Goal: Information Seeking & Learning: Learn about a topic

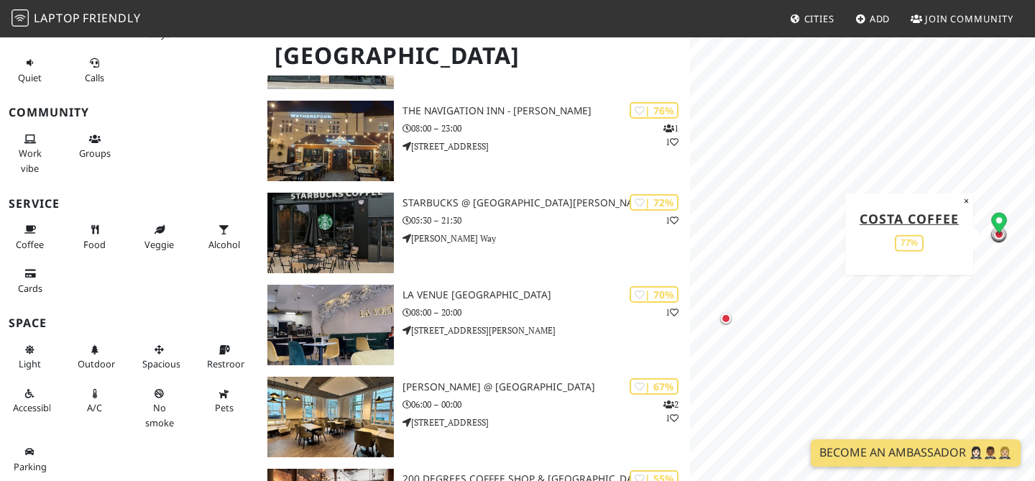
scroll to position [388, 0]
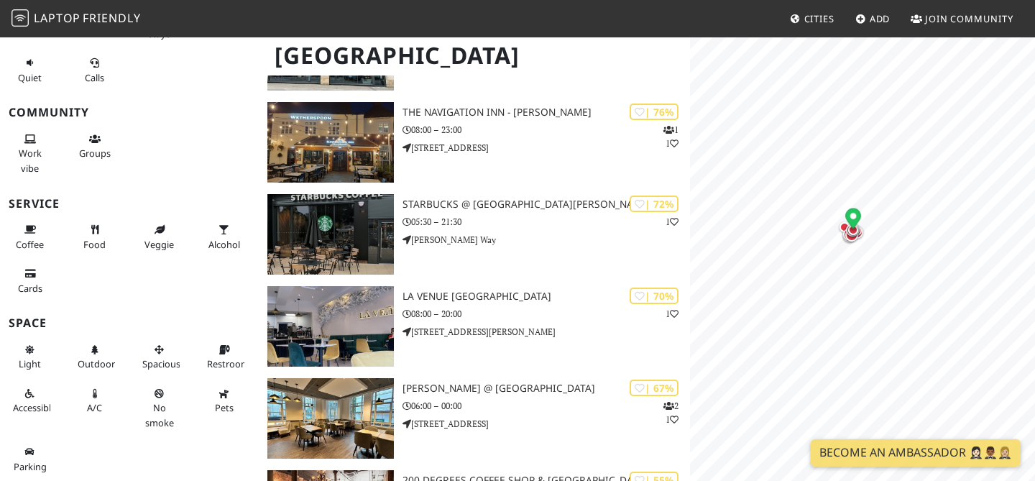
click at [853, 232] on icon "Map marker" at bounding box center [854, 220] width 16 height 24
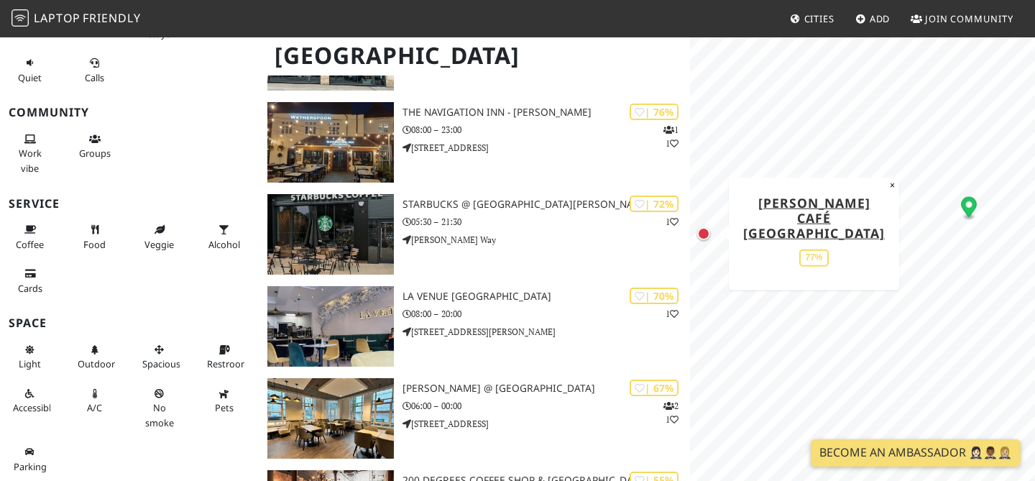
click at [706, 240] on div "Map marker" at bounding box center [704, 233] width 13 height 13
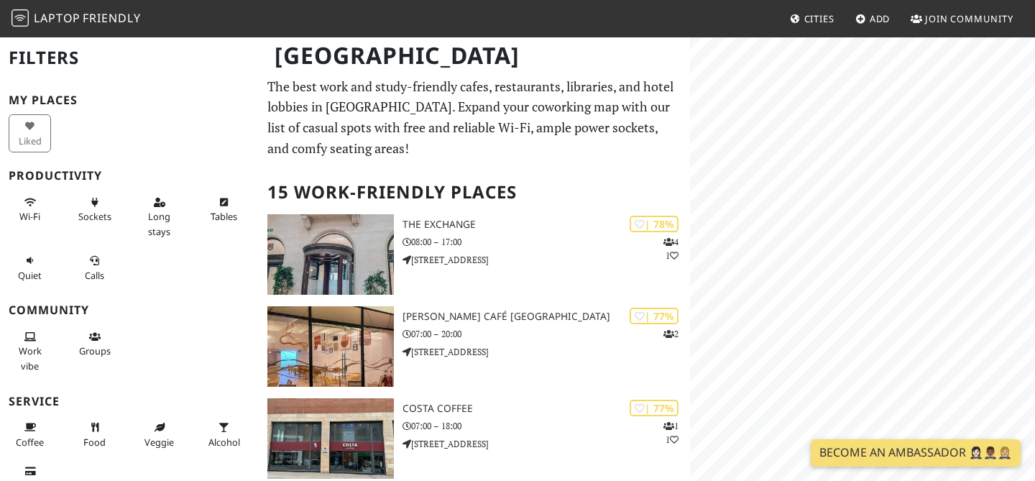
scroll to position [388, 0]
